Goal: Information Seeking & Learning: Learn about a topic

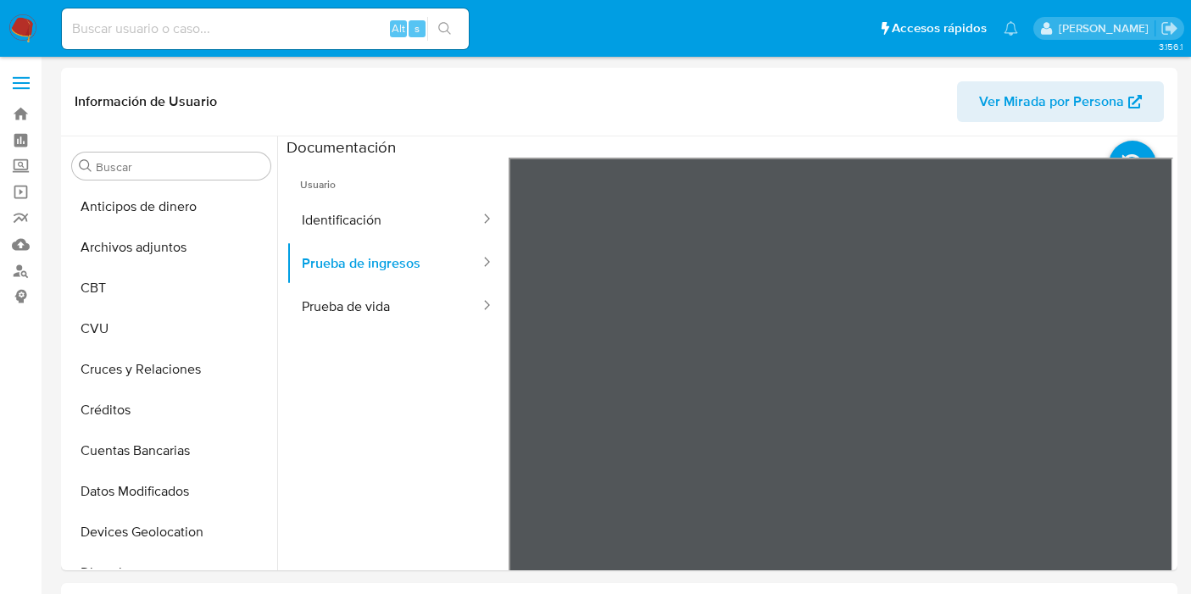
select select "10"
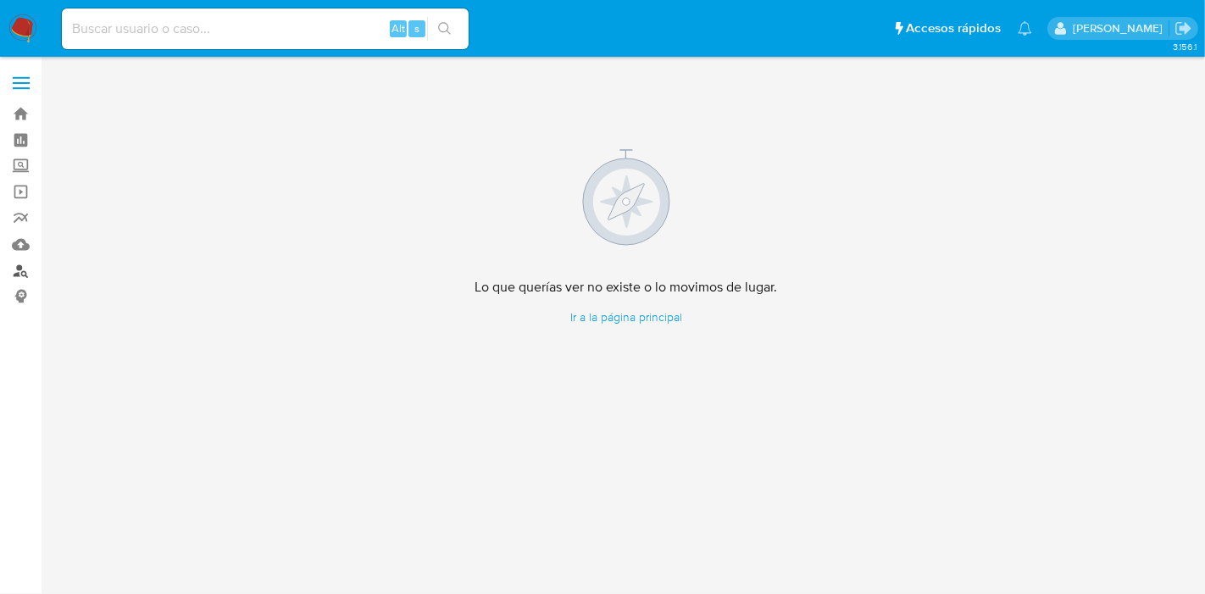
click at [14, 272] on link "Buscador de personas" at bounding box center [101, 271] width 202 height 26
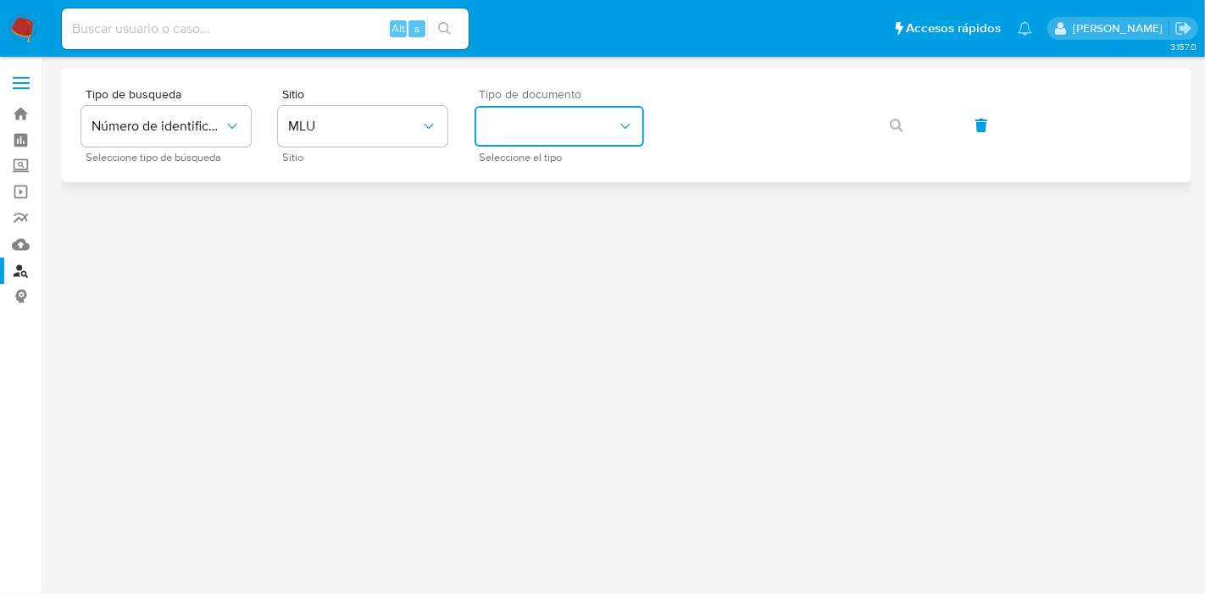
click at [594, 125] on button "identificationType" at bounding box center [560, 126] width 170 height 41
click at [360, 128] on span "MLU" at bounding box center [354, 126] width 132 height 17
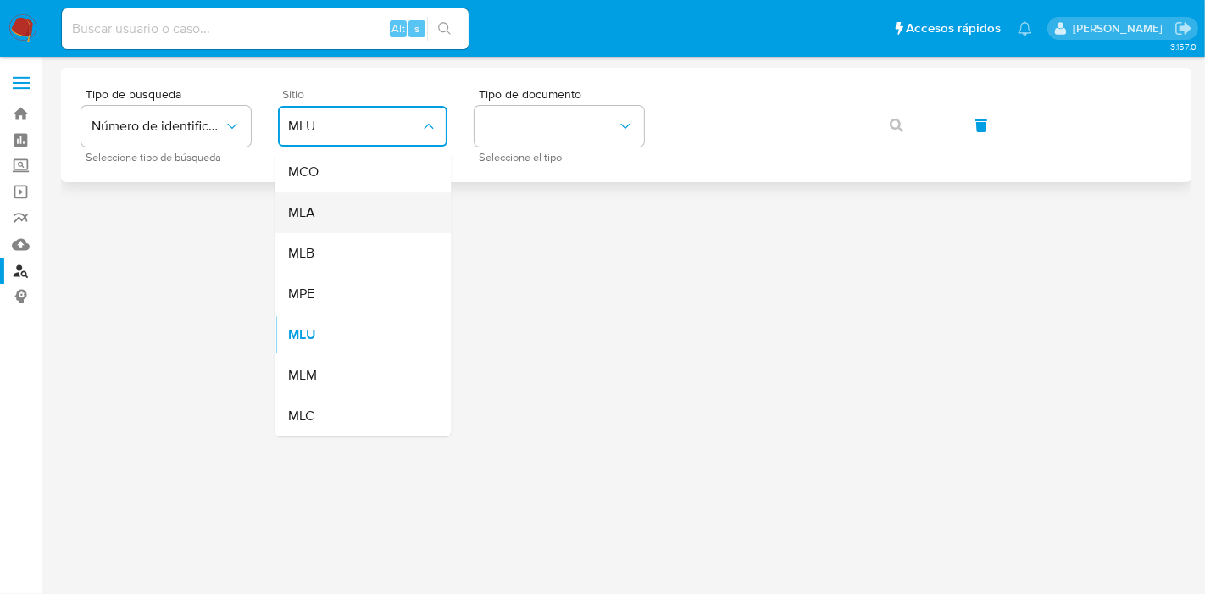
click at [322, 228] on div "MLA" at bounding box center [357, 212] width 139 height 41
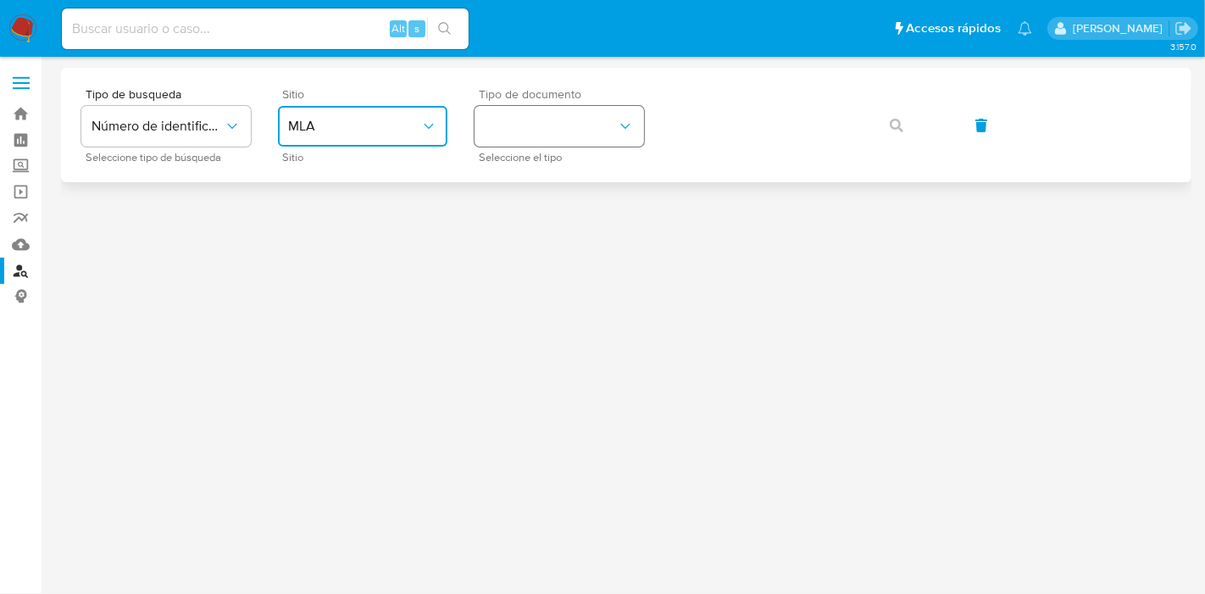
click at [552, 111] on div "Tipo de busqueda Número de identificación Seleccione tipo de búsqueda Sitio MLA…" at bounding box center [626, 125] width 1090 height 74
click at [215, 127] on span "Número de identificación" at bounding box center [158, 126] width 132 height 17
click at [896, 126] on div "Tipo de busqueda Número de identificación Seleccione tipo de búsqueda Sitio MLA…" at bounding box center [626, 125] width 1090 height 74
click at [905, 134] on div "Tipo de busqueda Número de identificación Seleccione tipo de búsqueda Sitio MLA…" at bounding box center [626, 125] width 1090 height 74
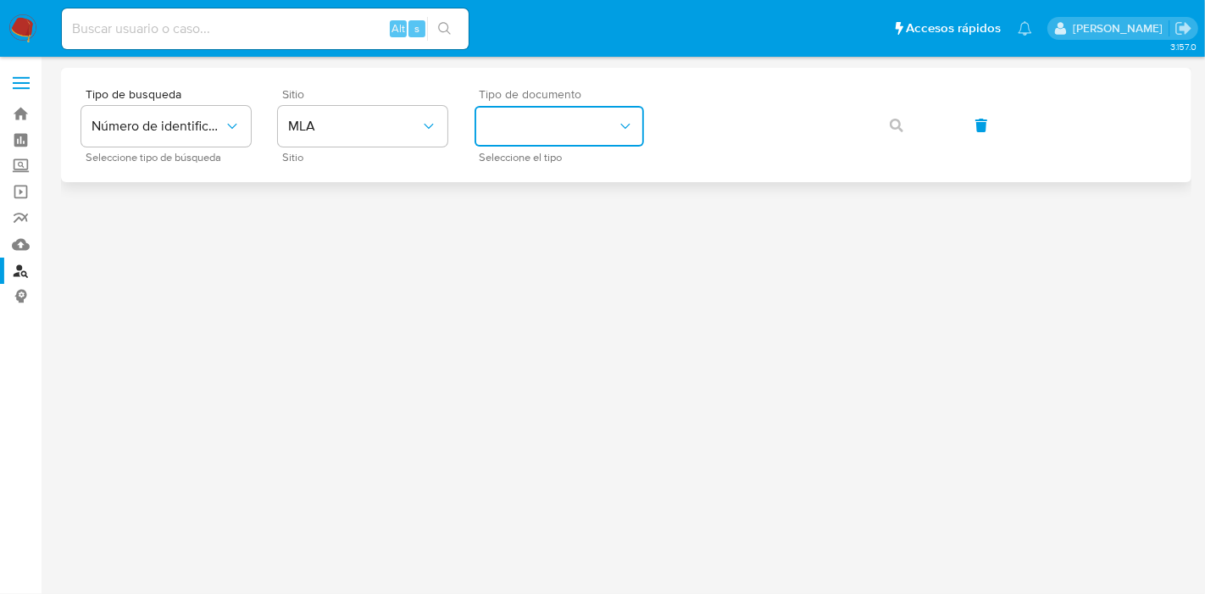
click at [605, 124] on button "identificationType" at bounding box center [560, 126] width 170 height 41
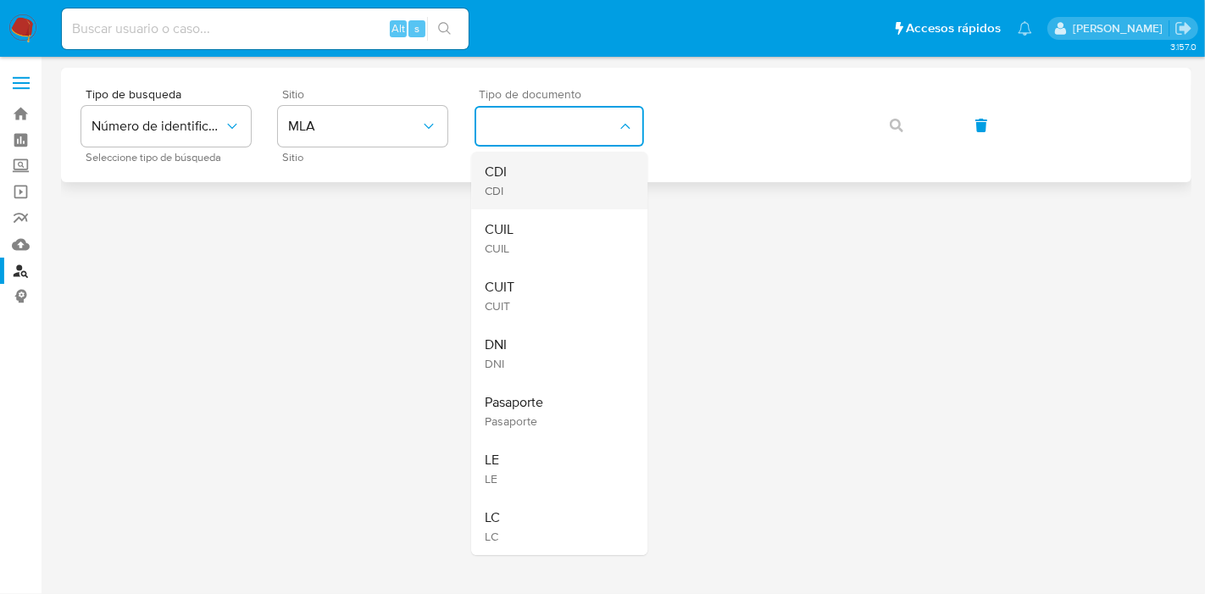
click at [555, 182] on div "CDI CDI" at bounding box center [554, 181] width 139 height 58
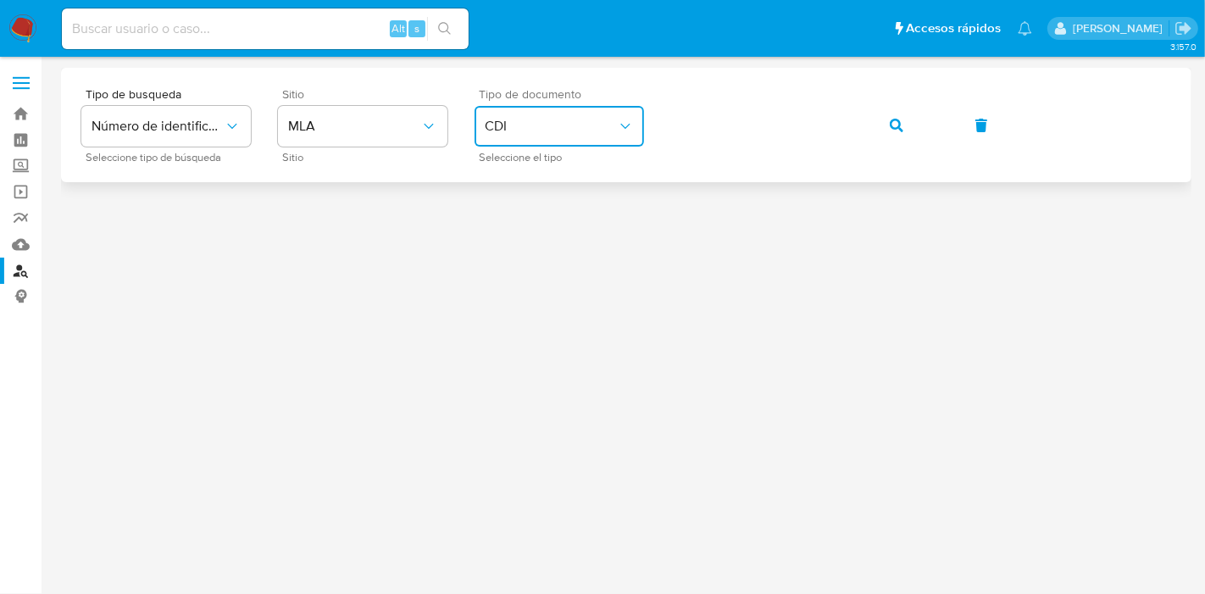
click at [575, 117] on button "CDI" at bounding box center [560, 126] width 170 height 41
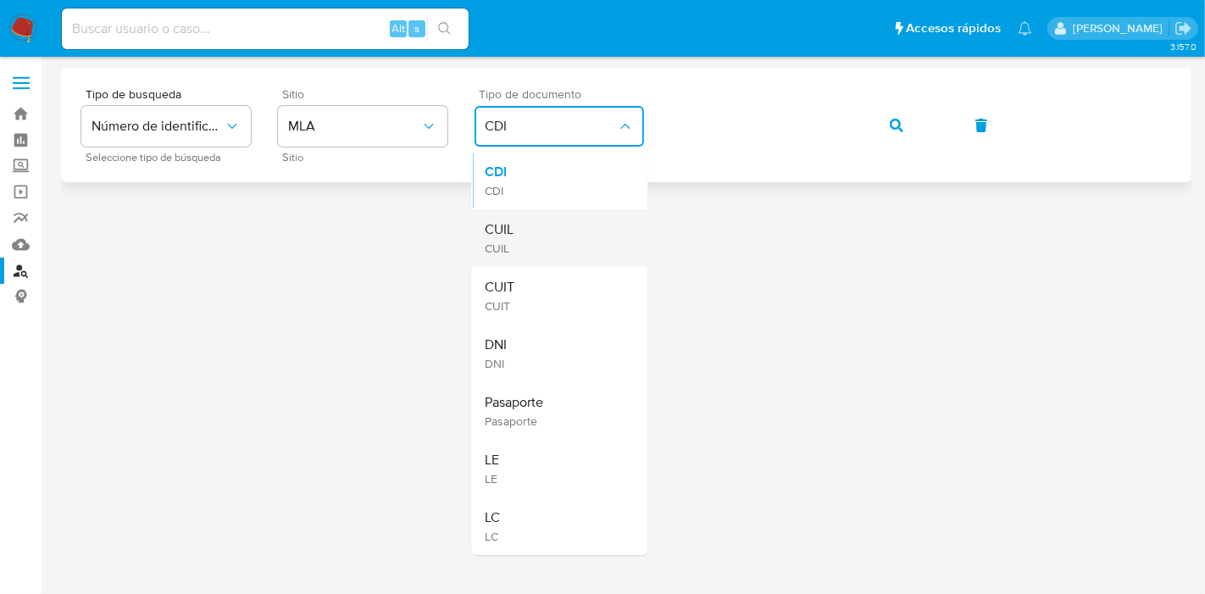
click at [549, 230] on div "CUIL CUIL" at bounding box center [554, 238] width 139 height 58
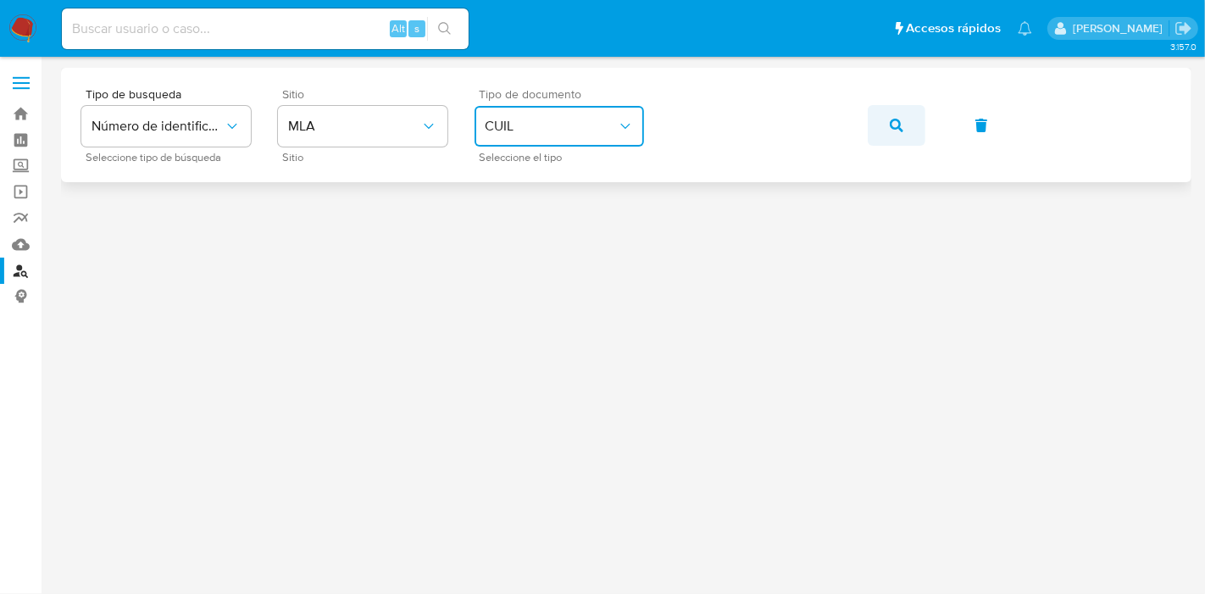
click at [886, 129] on button "button" at bounding box center [897, 125] width 58 height 41
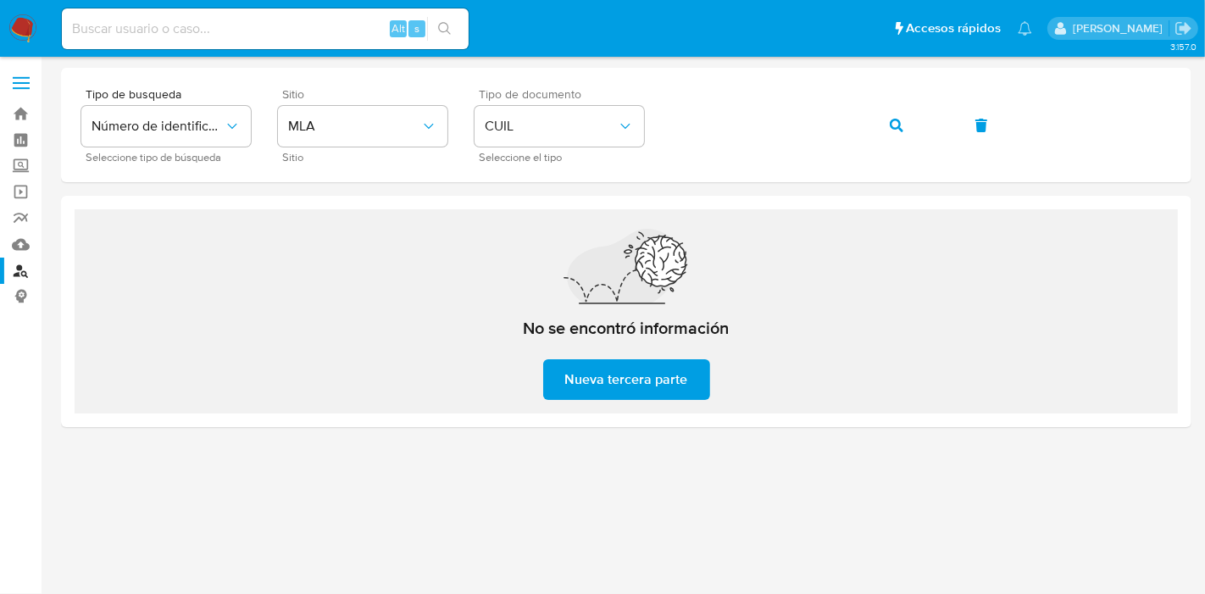
click at [97, 39] on input at bounding box center [265, 29] width 407 height 22
paste input "374612413"
click at [97, 39] on input "374612413" at bounding box center [265, 29] width 407 height 22
type input "374612413"
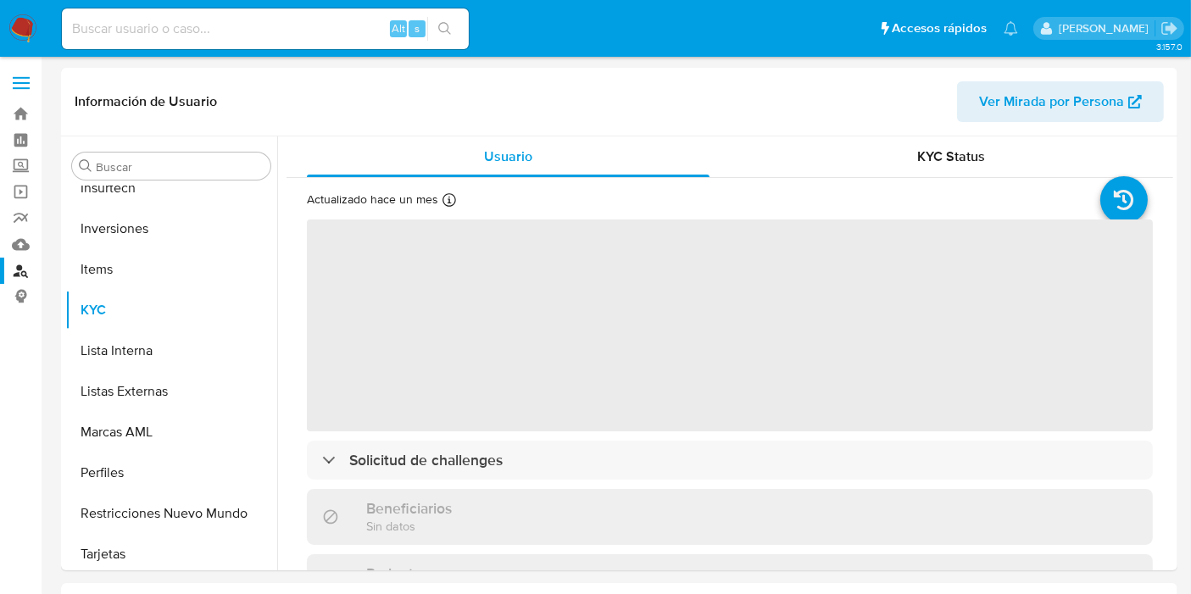
scroll to position [797, 0]
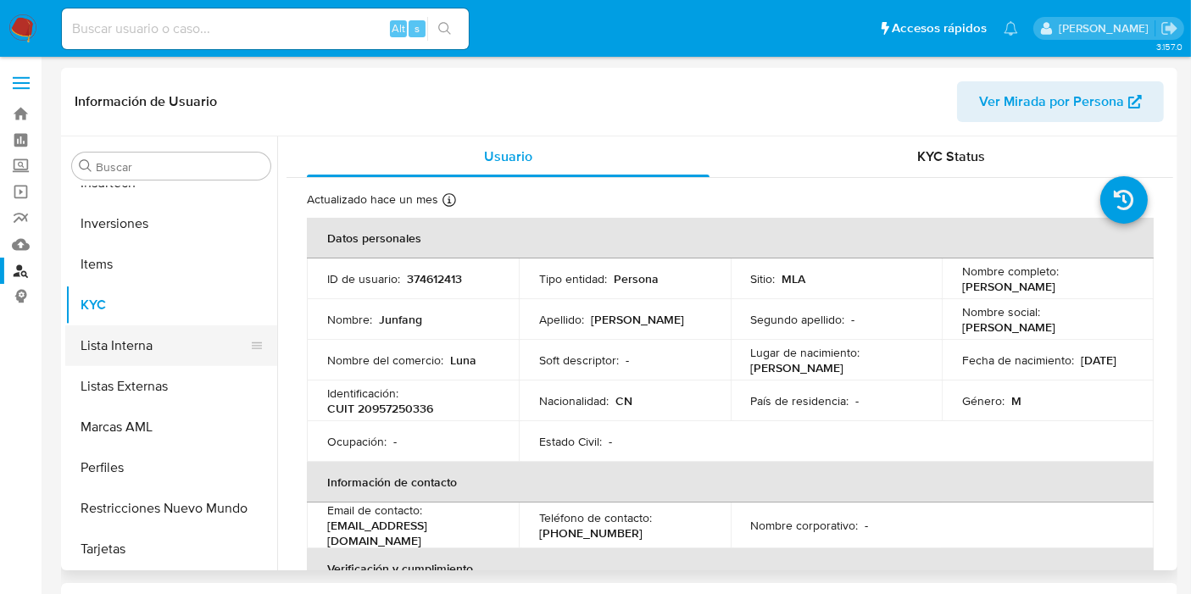
select select "10"
click at [171, 367] on button "Listas Externas" at bounding box center [164, 386] width 198 height 41
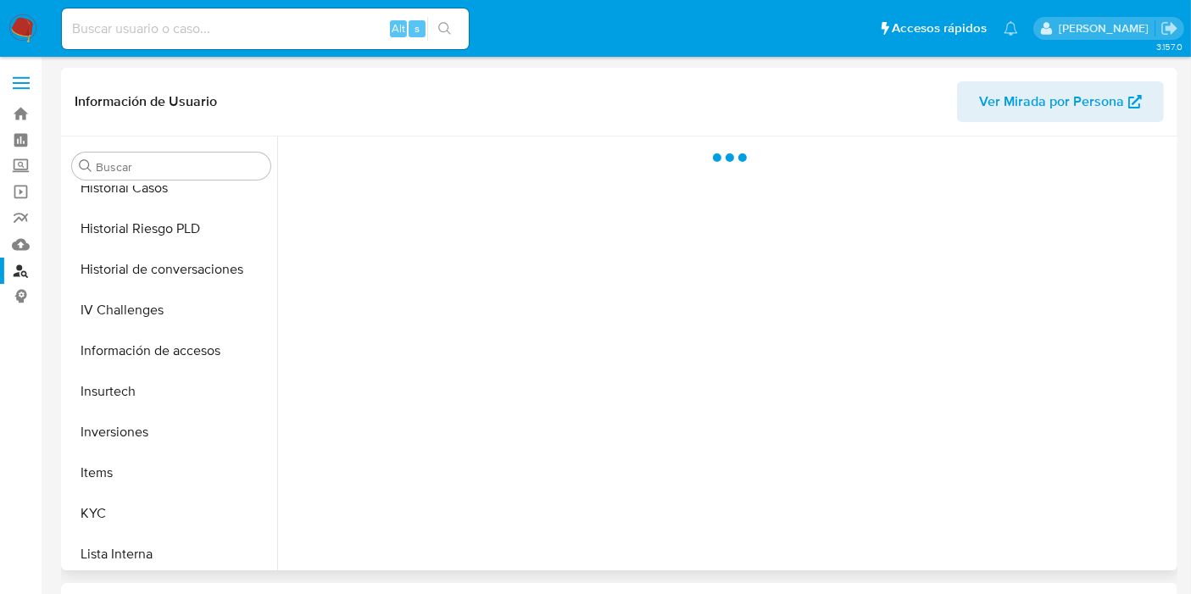
scroll to position [471, 0]
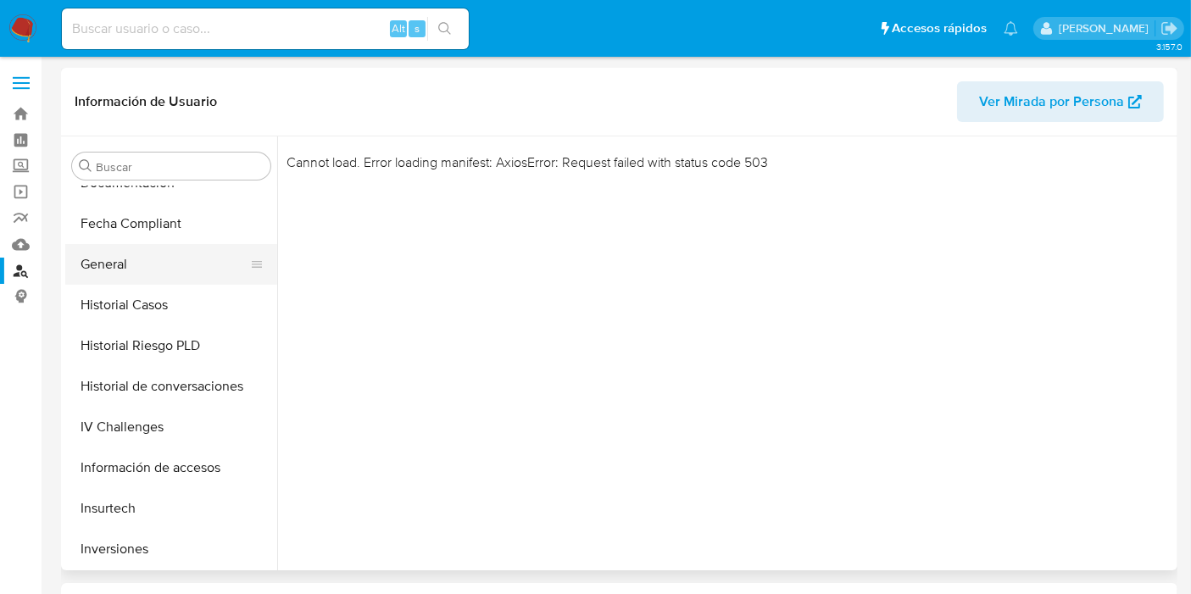
click at [147, 252] on button "General" at bounding box center [164, 264] width 198 height 41
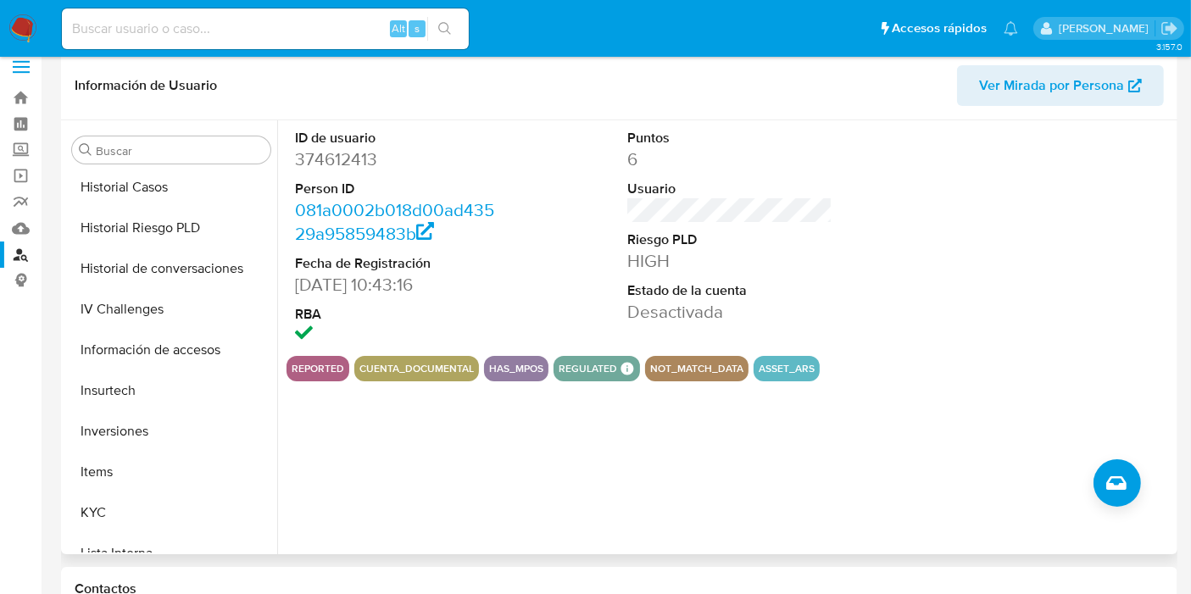
scroll to position [574, 0]
click at [131, 432] on button "Inversiones" at bounding box center [164, 430] width 198 height 41
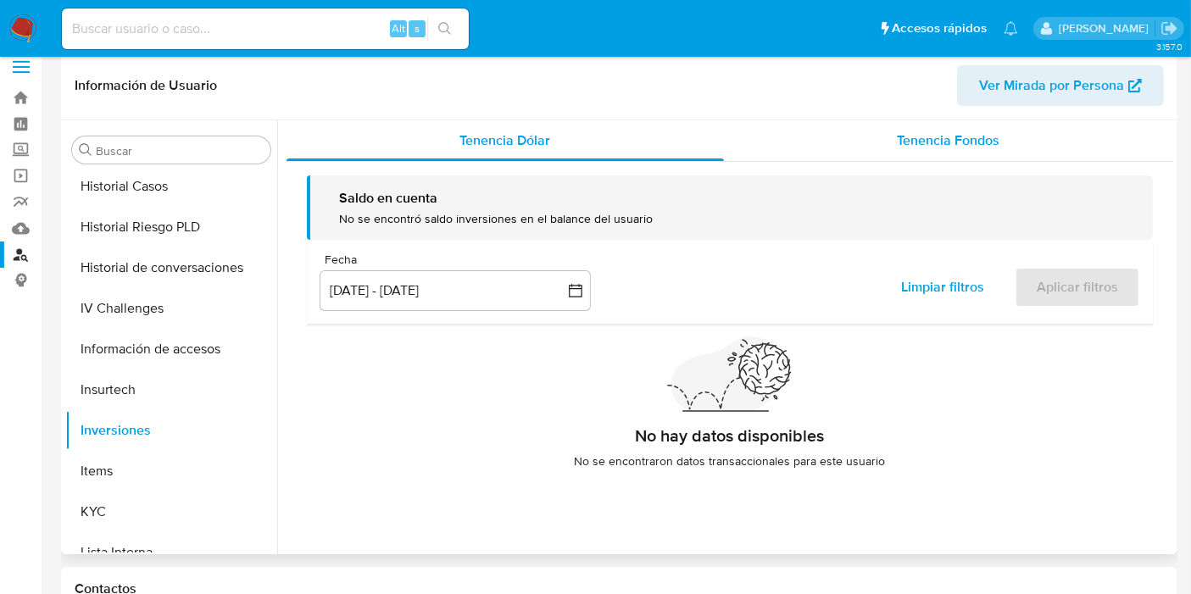
click at [1099, 122] on div "Tenencia Fondos" at bounding box center [948, 140] width 449 height 41
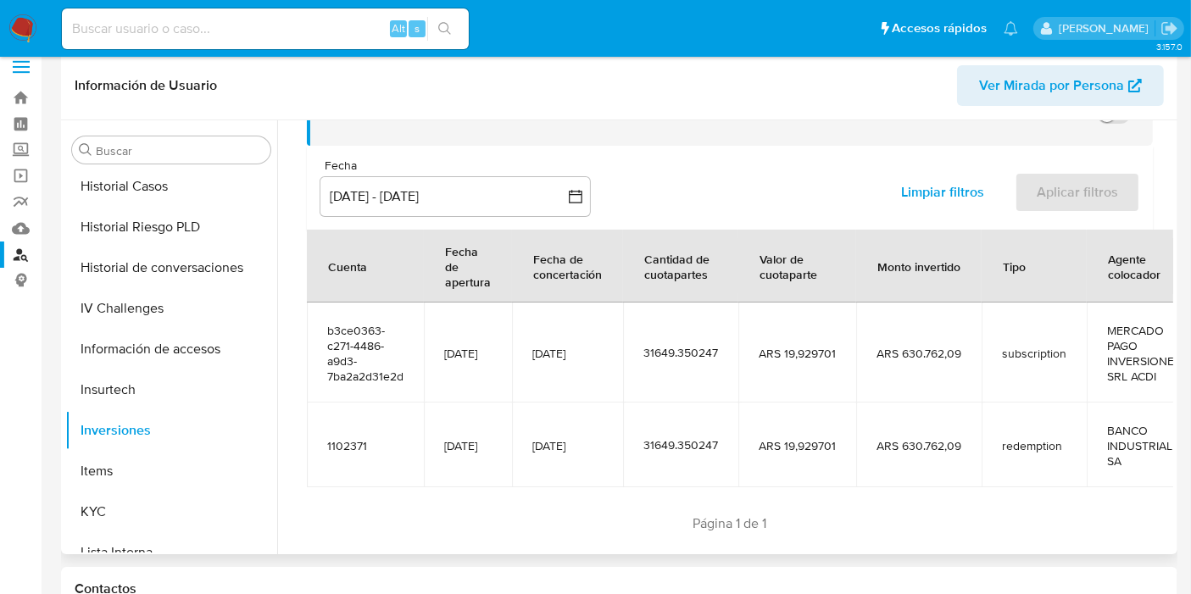
scroll to position [119, 0]
click at [810, 343] on span "ARS 19,929701" at bounding box center [797, 350] width 77 height 15
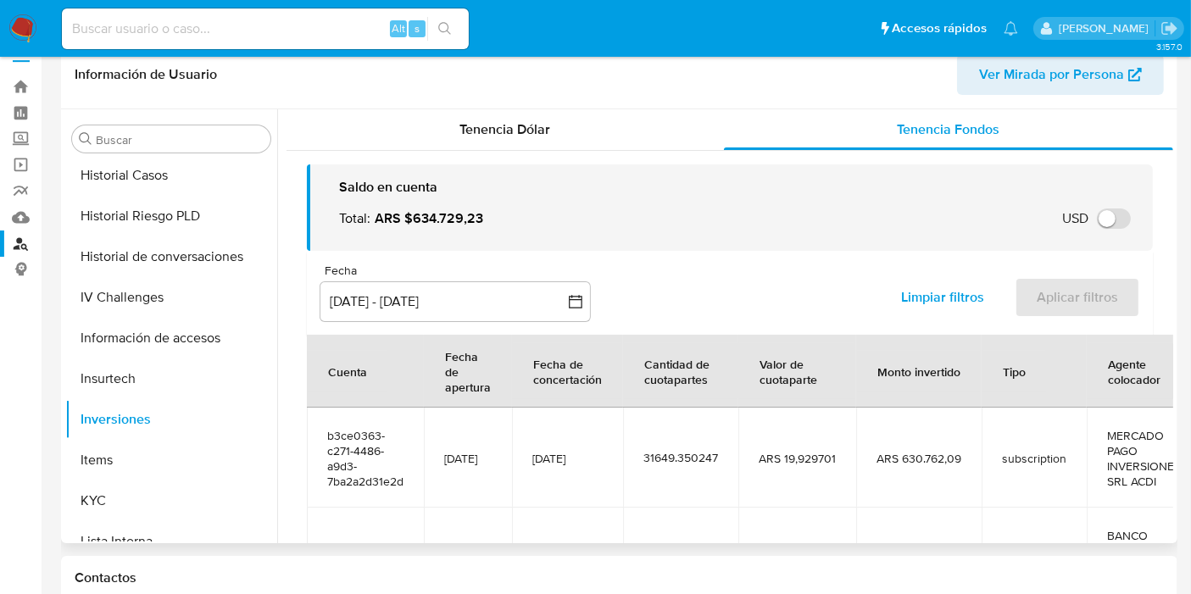
scroll to position [128, 0]
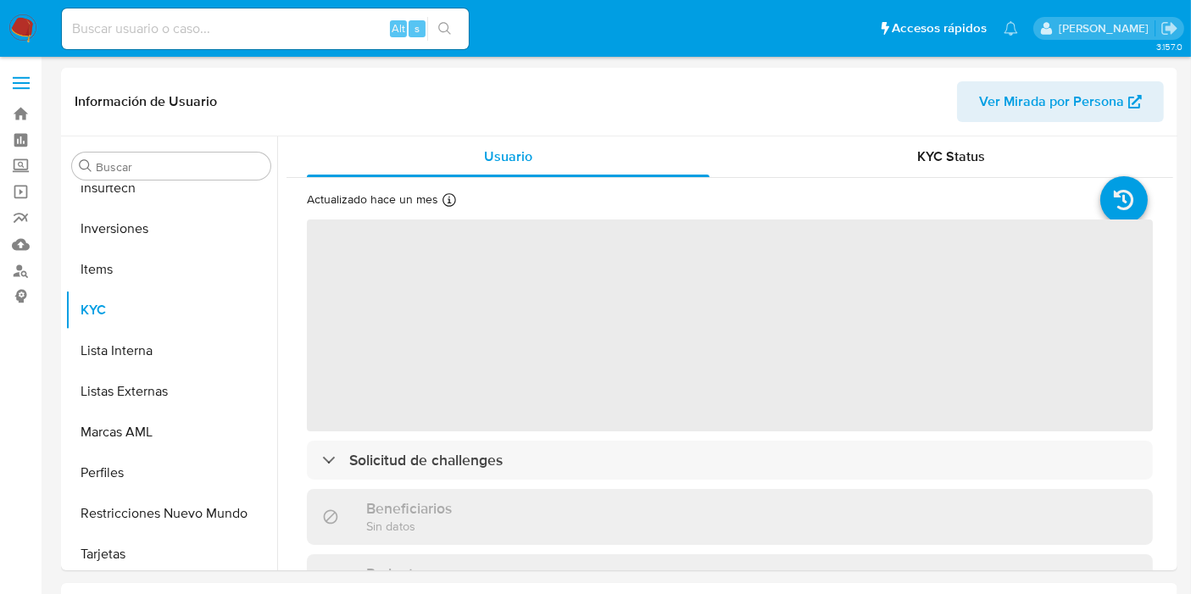
scroll to position [797, 0]
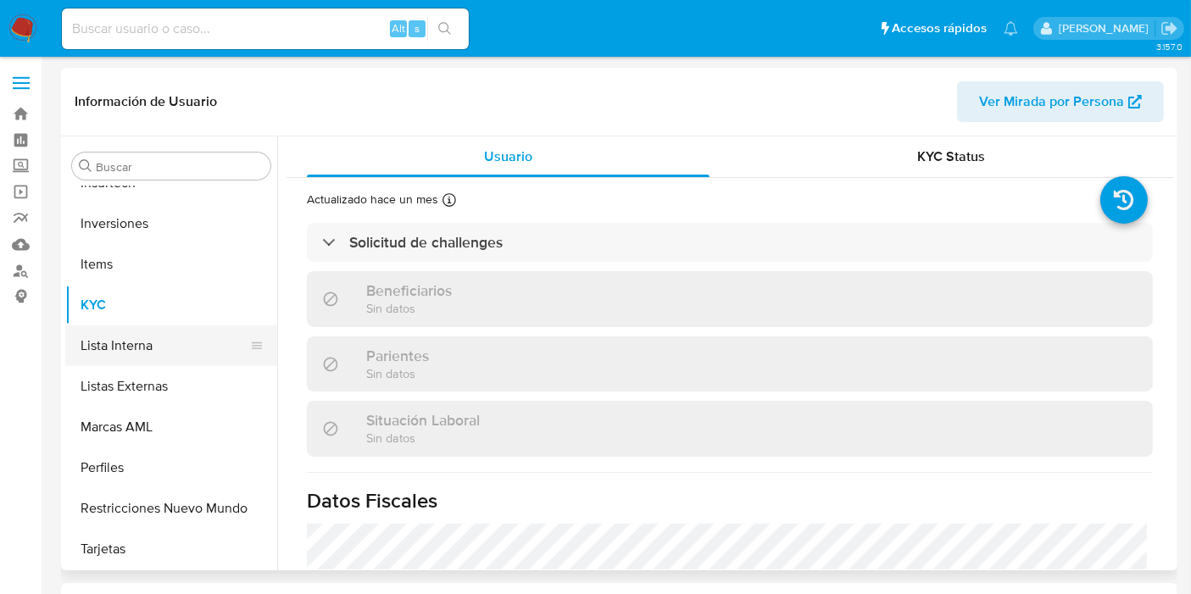
select select "10"
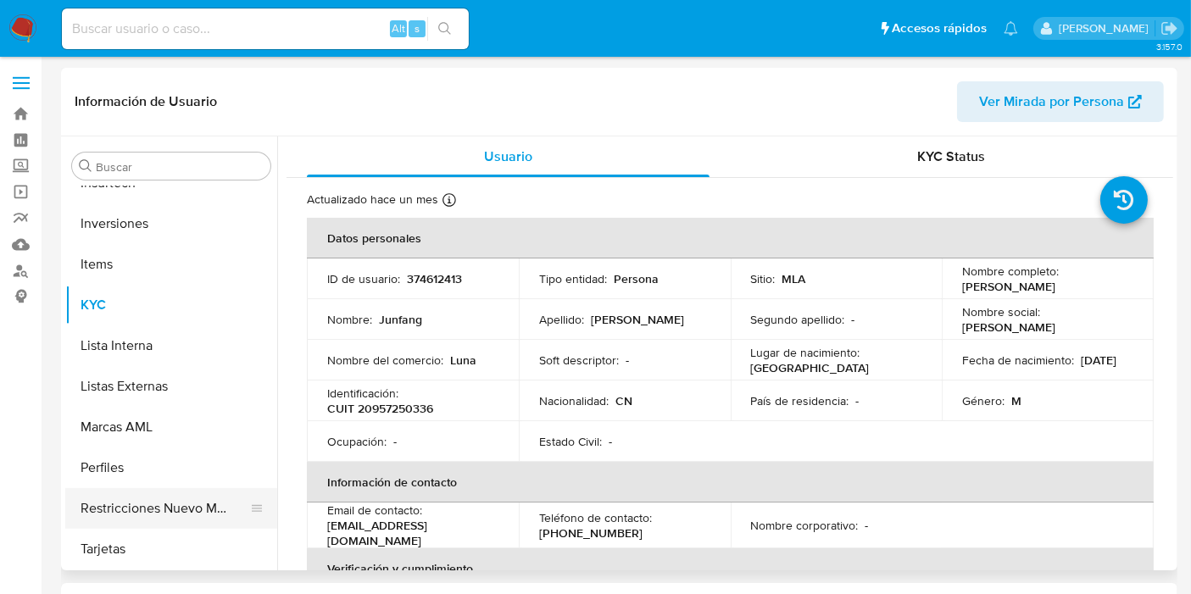
click at [137, 521] on button "Restricciones Nuevo Mundo" at bounding box center [164, 508] width 198 height 41
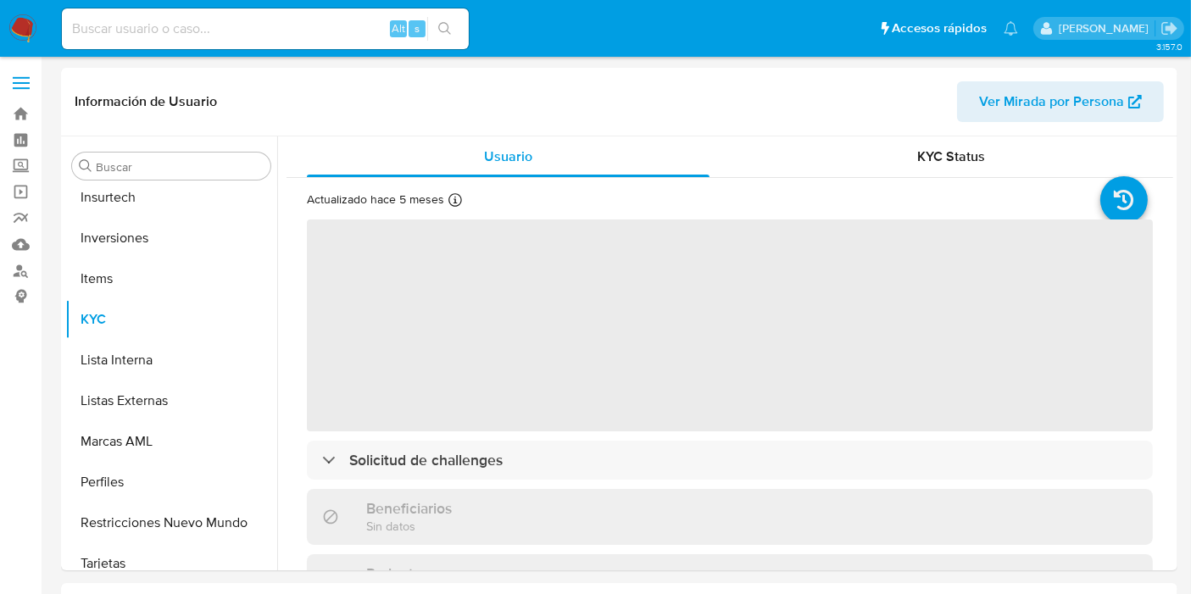
scroll to position [797, 0]
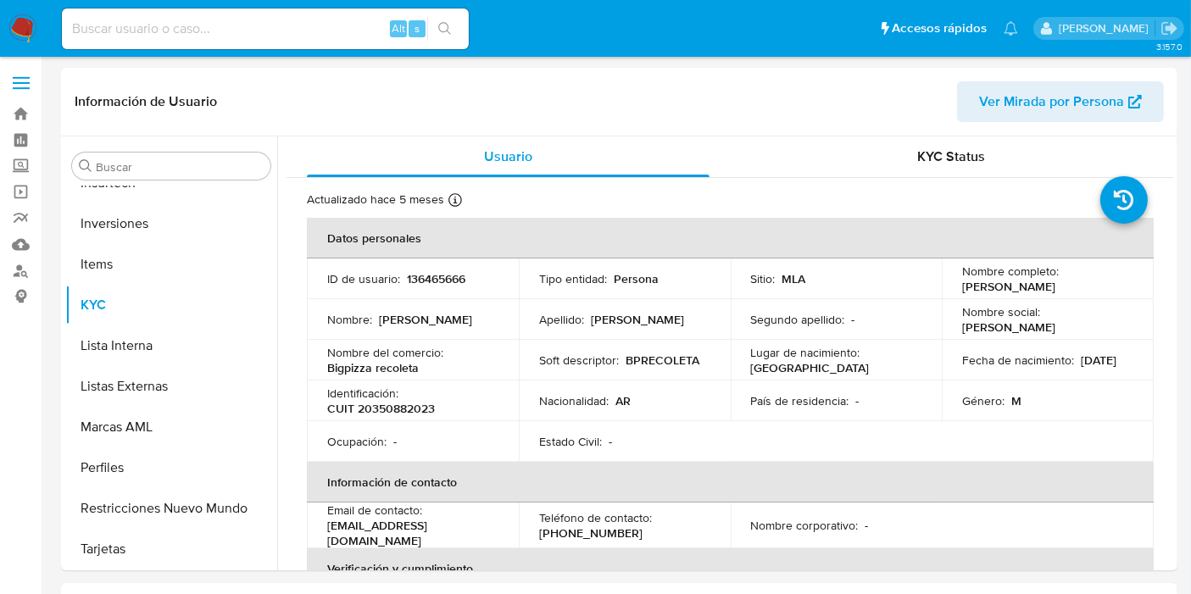
select select "10"
click at [156, 504] on button "Restricciones Nuevo Mundo" at bounding box center [164, 508] width 198 height 41
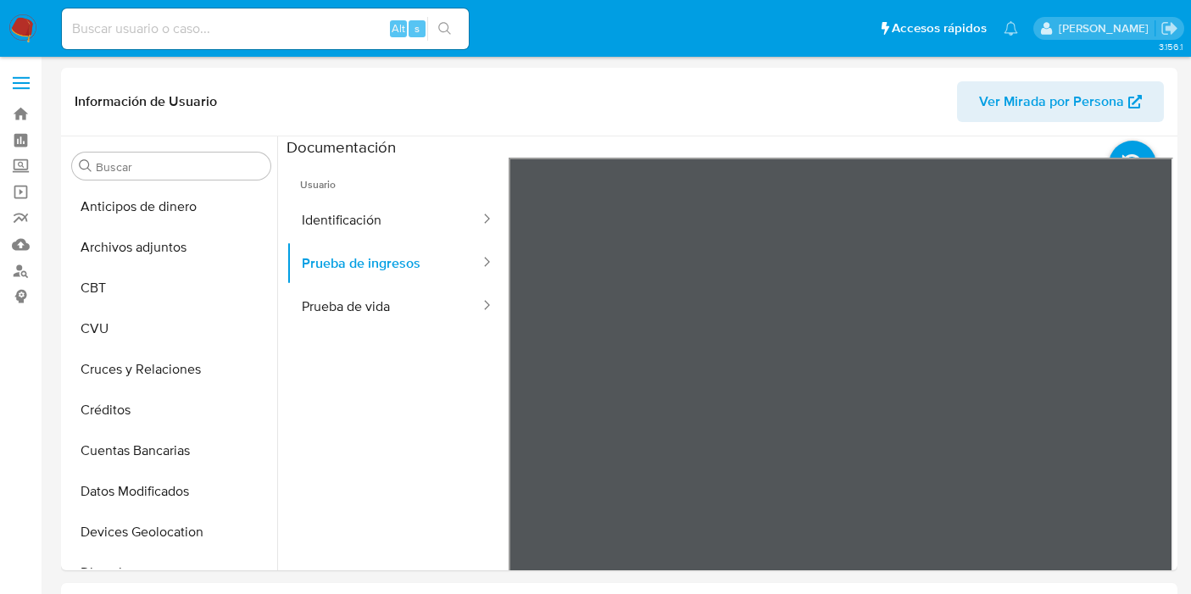
select select "10"
